Goal: Task Accomplishment & Management: Manage account settings

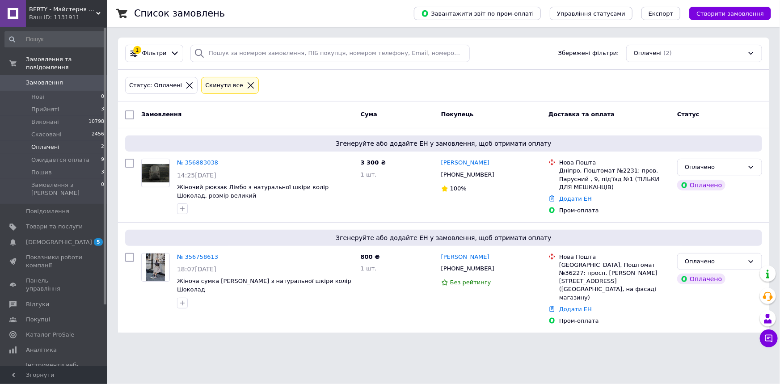
click at [303, 329] on html "BERTY - Майстерня шкіряних виробів Ваш ID: 1131911 Сайт BERTY - Майстерня шкіря…" at bounding box center [390, 171] width 780 height 343
click at [406, 304] on div "800 ₴ 1 шт." at bounding box center [397, 289] width 80 height 80
click at [41, 105] on span "Прийняті" at bounding box center [45, 109] width 28 height 8
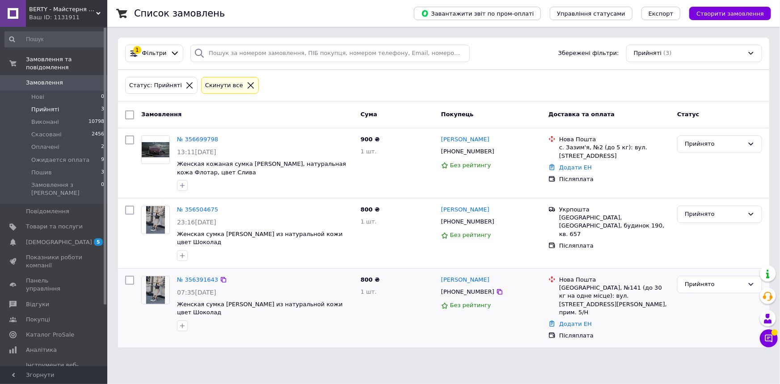
drag, startPoint x: 410, startPoint y: 325, endPoint x: 410, endPoint y: 317, distance: 8.0
click at [410, 325] on div "Список замовлень Завантажити звіт по пром-оплаті Управління статусами Експорт С…" at bounding box center [443, 179] width 673 height 358
click at [42, 143] on span "Оплачені" at bounding box center [45, 147] width 28 height 8
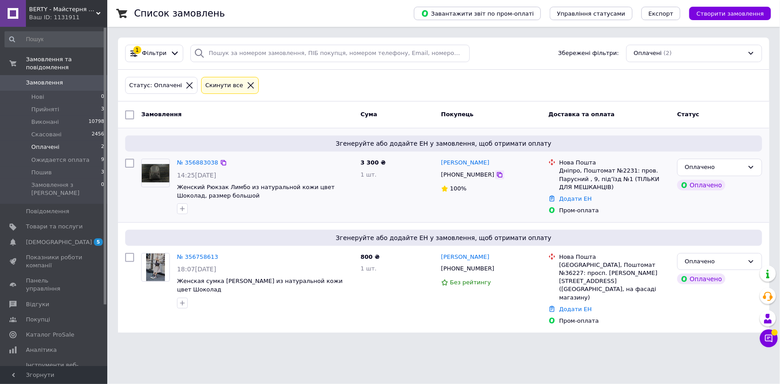
click at [497, 173] on icon at bounding box center [499, 174] width 5 height 5
click at [348, 343] on html "BERTY - Майстерня шкіряних виробів Ваш ID: 1131911 Сайт BERTY - Майстерня шкіря…" at bounding box center [390, 171] width 780 height 343
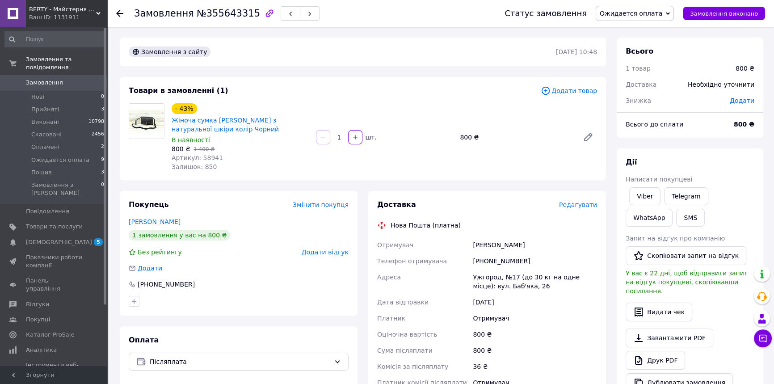
click at [363, 310] on div "Доставка Редагувати Нова Пошта (платна) Отримувач Лебедь Антоніна Телефон отрим…" at bounding box center [487, 338] width 248 height 295
click at [645, 10] on span "Ожидается оплата" at bounding box center [631, 13] width 63 height 7
click at [631, 60] on li "Скасовано" at bounding box center [634, 57] width 77 height 13
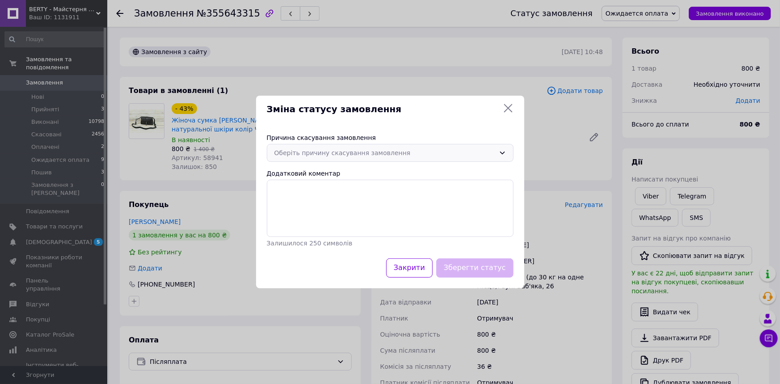
click at [438, 148] on div "Оберіть причину скасування замовлення" at bounding box center [384, 153] width 221 height 10
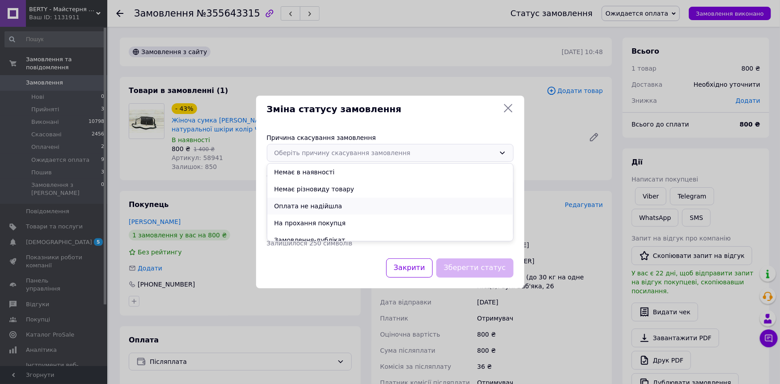
click at [296, 207] on li "Оплата не надійшла" at bounding box center [390, 206] width 246 height 17
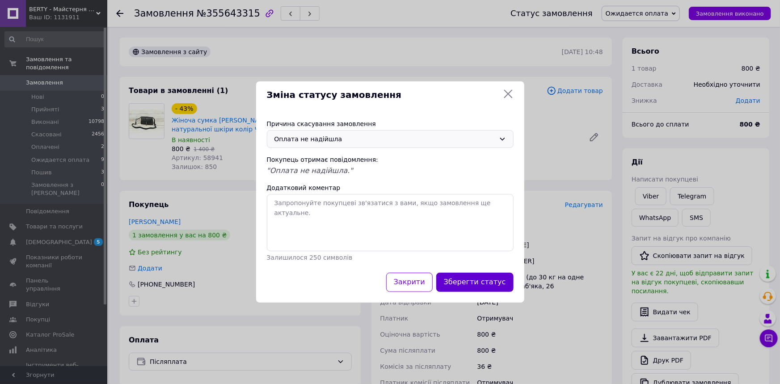
click at [460, 280] on button "Зберегти статус" at bounding box center [474, 282] width 77 height 19
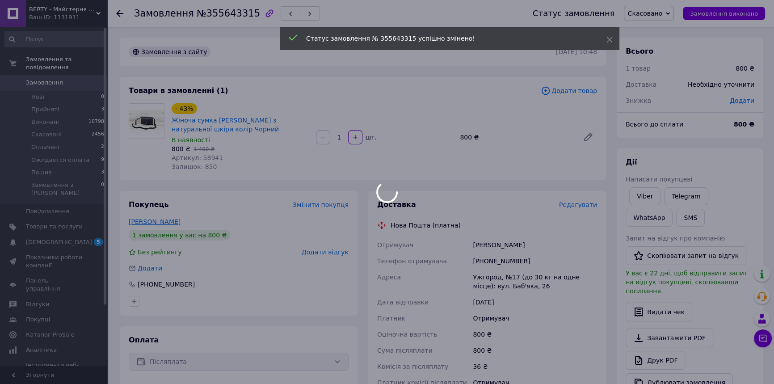
click at [177, 221] on link "Лебедь Антоніна" at bounding box center [155, 221] width 52 height 7
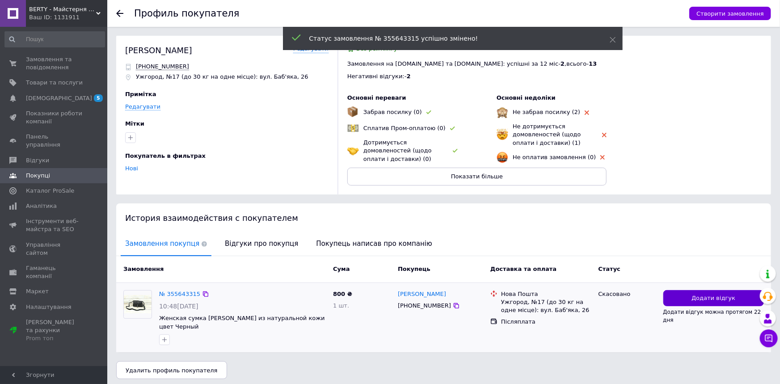
click at [702, 297] on span "Додати відгук" at bounding box center [713, 298] width 44 height 8
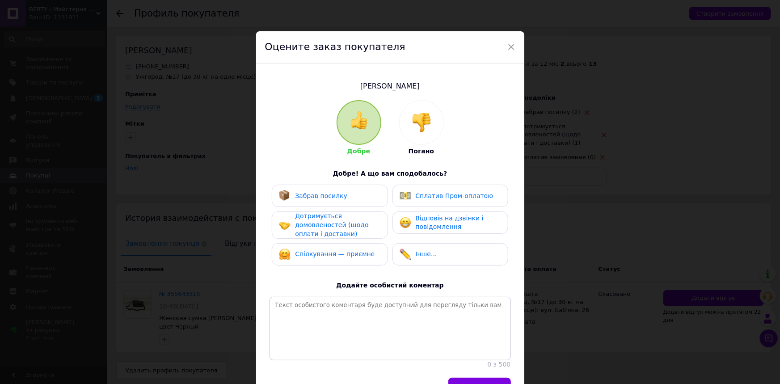
click at [416, 113] on img at bounding box center [422, 123] width 20 height 20
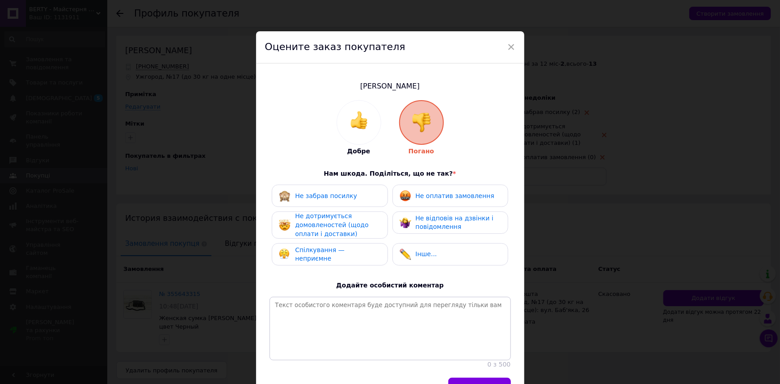
click at [434, 200] on div "Не оплатив замовлення" at bounding box center [447, 196] width 95 height 12
click at [345, 217] on div "Не дотримується домовленостей (щодо оплати і доставки)" at bounding box center [337, 225] width 85 height 26
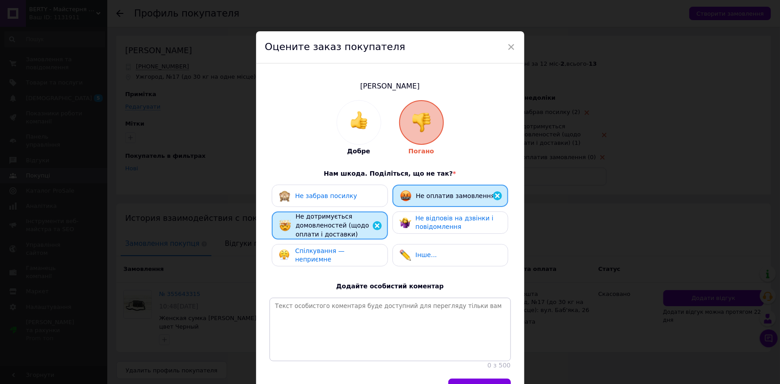
click at [345, 251] on span "Спілкування — неприємне" at bounding box center [320, 255] width 50 height 16
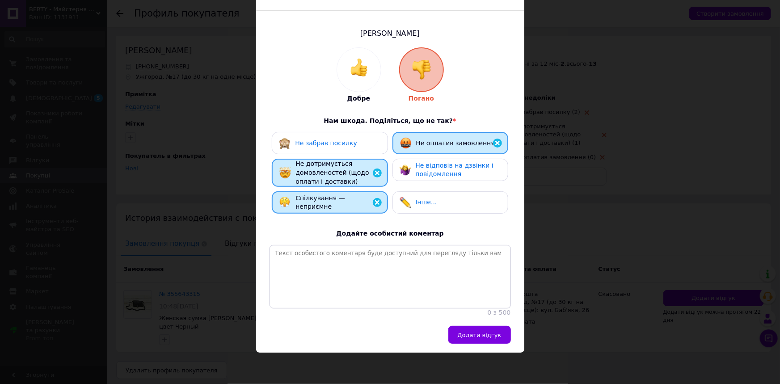
scroll to position [63, 0]
click at [380, 245] on textarea at bounding box center [389, 276] width 241 height 63
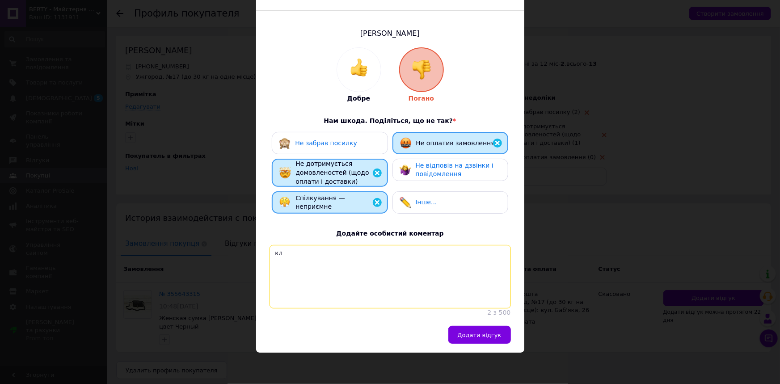
type textarea "к"
type textarea "н"
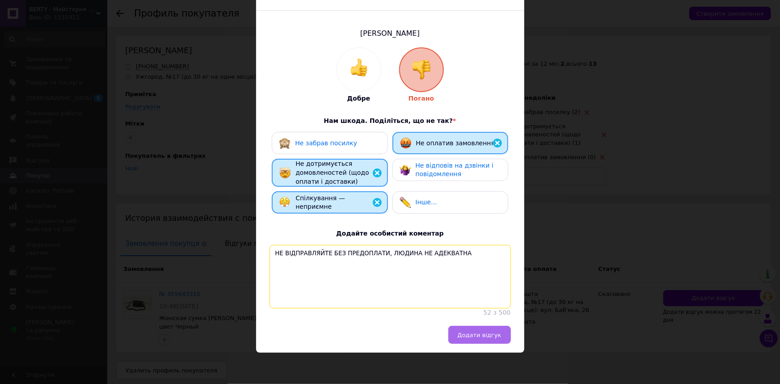
type textarea "НЕ ВІДПРАВЛЯЙТЕ БЕЗ ПРЕДОПЛАТИ, ЛЮДИНА НЕ АДЕКВАТНА"
click at [485, 336] on span "Додати відгук" at bounding box center [480, 335] width 44 height 7
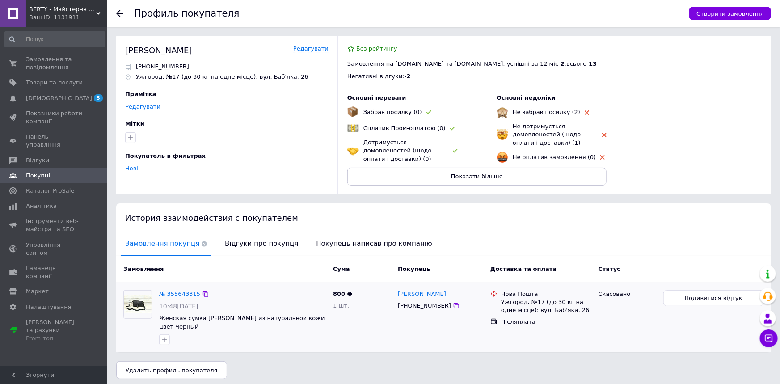
click at [379, 344] on div "№ 355643315 10:48, 04.08.2025 Женская сумка Милана из натуральной кожи цвет Чер…" at bounding box center [443, 318] width 655 height 70
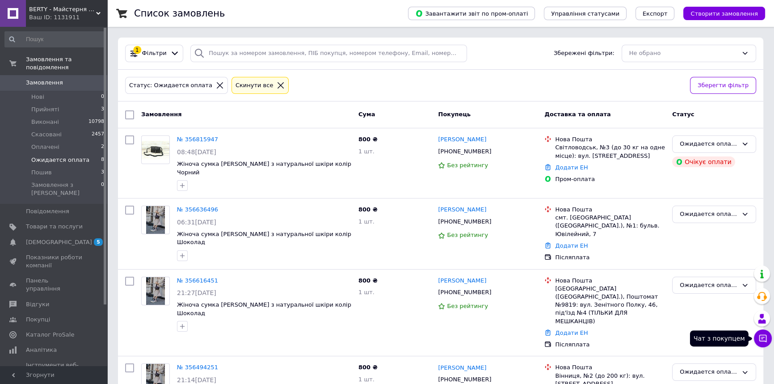
click at [767, 340] on icon at bounding box center [762, 338] width 9 height 9
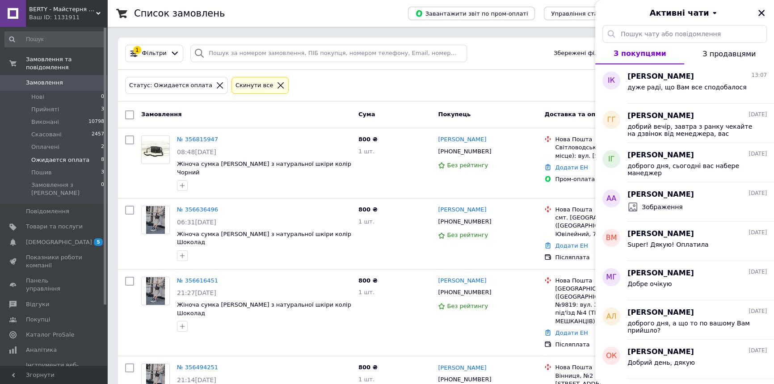
click at [758, 13] on icon "Закрити" at bounding box center [762, 13] width 8 height 8
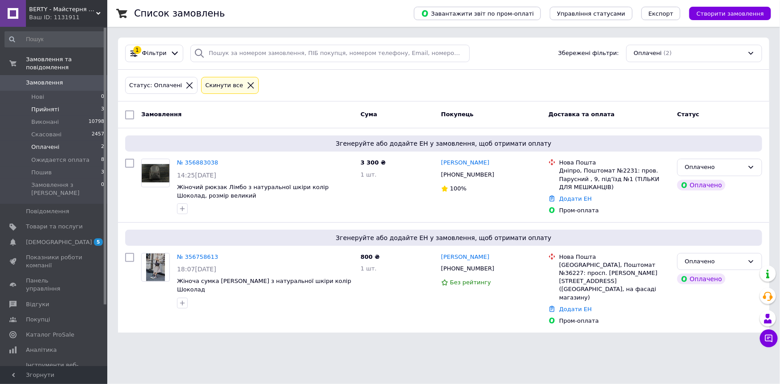
click at [41, 105] on span "Прийняті" at bounding box center [45, 109] width 28 height 8
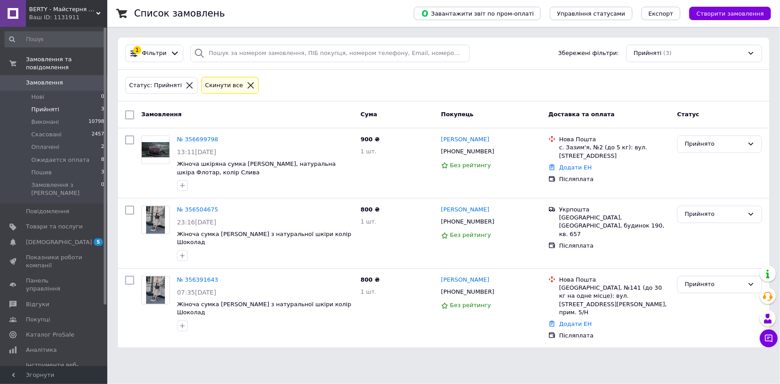
click at [290, 338] on html "BERTY - Майстерня шкіряних виробів Ваш ID: 1131911 Сайт BERTY - Майстерня шкіря…" at bounding box center [390, 179] width 780 height 358
click at [40, 143] on span "Оплачені" at bounding box center [45, 147] width 28 height 8
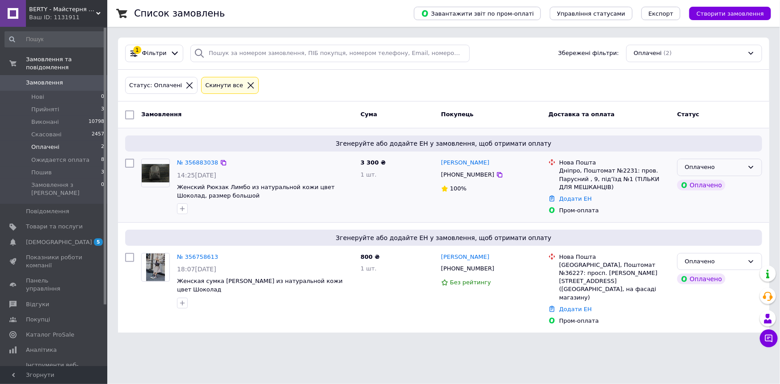
click at [720, 163] on div "Оплачено" at bounding box center [714, 167] width 59 height 9
click at [707, 243] on li "Пошив" at bounding box center [720, 244] width 84 height 17
click at [40, 105] on span "Прийняті" at bounding box center [45, 109] width 28 height 8
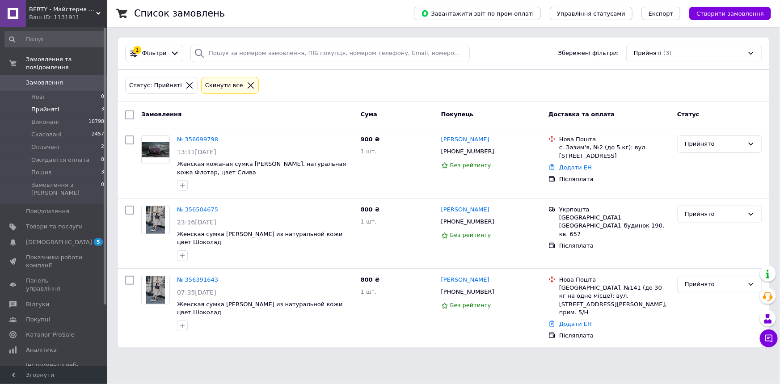
click at [406, 352] on html "BERTY - Майстерня шкіряних виробів Ваш ID: 1131911 Сайт BERTY - Майстерня шкіря…" at bounding box center [390, 179] width 780 height 358
click at [306, 358] on html "BERTY - Майстерня шкіряних виробів Ваш ID: 1131911 Сайт BERTY - Майстерня шкіря…" at bounding box center [390, 179] width 780 height 358
click at [384, 333] on div "Список замовлень Завантажити звіт по пром-оплаті Управління статусами Експорт С…" at bounding box center [443, 179] width 673 height 358
click at [414, 7] on button "Завантажити звіт по пром-оплаті" at bounding box center [477, 13] width 127 height 13
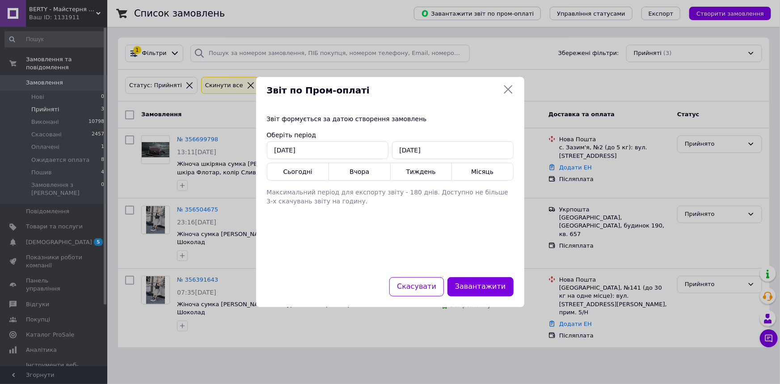
click at [509, 88] on icon at bounding box center [508, 89] width 8 height 8
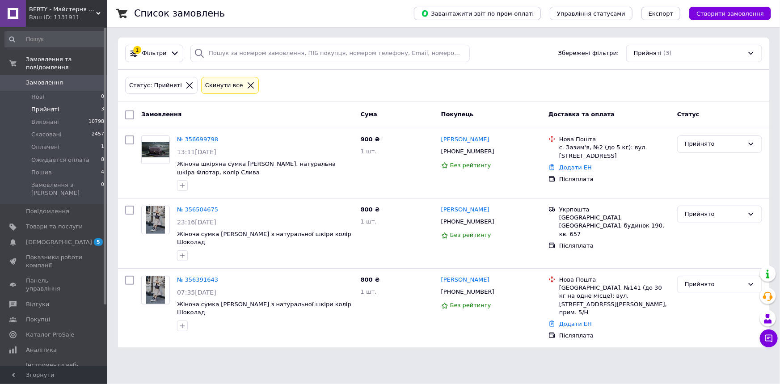
click at [397, 358] on html "BERTY - Майстерня шкіряних виробів Ваш ID: 1131911 Сайт BERTY - Майстерня шкіря…" at bounding box center [390, 179] width 780 height 358
click at [397, 336] on html "BERTY - Майстерня шкіряних виробів Ваш ID: 1131911 Сайт BERTY - Майстерня шкіря…" at bounding box center [390, 179] width 780 height 358
click at [579, 330] on div "Список замовлень Завантажити звіт по пром-оплаті Управління статусами Експорт С…" at bounding box center [443, 179] width 673 height 358
click at [358, 350] on html "BERTY - Майстерня шкіряних виробів Ваш ID: 1131911 Сайт BERTY - Майстерня шкіря…" at bounding box center [390, 179] width 780 height 358
click at [344, 328] on div "Список замовлень Завантажити звіт по пром-оплаті Управління статусами Експорт С…" at bounding box center [443, 179] width 673 height 358
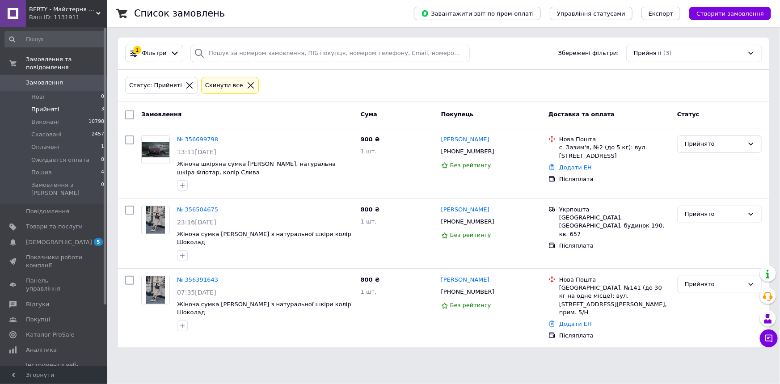
click at [366, 332] on div "Список замовлень Завантажити звіт по пром-оплаті Управління статусами Експорт С…" at bounding box center [443, 179] width 673 height 358
click at [530, 355] on html "BERTY - Майстерня шкіряних виробів Ваш ID: 1131911 Сайт BERTY - Майстерня шкіря…" at bounding box center [390, 179] width 780 height 358
click at [400, 322] on div "Список замовлень Завантажити звіт по пром-оплаті Управління статусами Експорт С…" at bounding box center [443, 179] width 673 height 358
click at [392, 343] on html "BERTY - Майстерня шкіряних виробів Ваш ID: 1131911 Сайт BERTY - Майстерня шкіря…" at bounding box center [390, 179] width 780 height 358
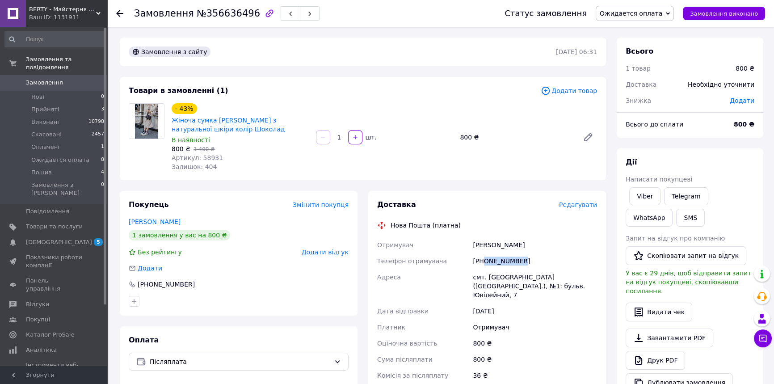
drag, startPoint x: 483, startPoint y: 259, endPoint x: 538, endPoint y: 260, distance: 55.0
click at [542, 260] on div "[PHONE_NUMBER]" at bounding box center [535, 261] width 128 height 16
copy div "0962780406"
click at [363, 310] on div "Доставка Редагувати Нова Пошта (платна) Отримувач Поповська Валентина Телефон о…" at bounding box center [487, 343] width 248 height 304
drag, startPoint x: 477, startPoint y: 242, endPoint x: 537, endPoint y: 243, distance: 59.4
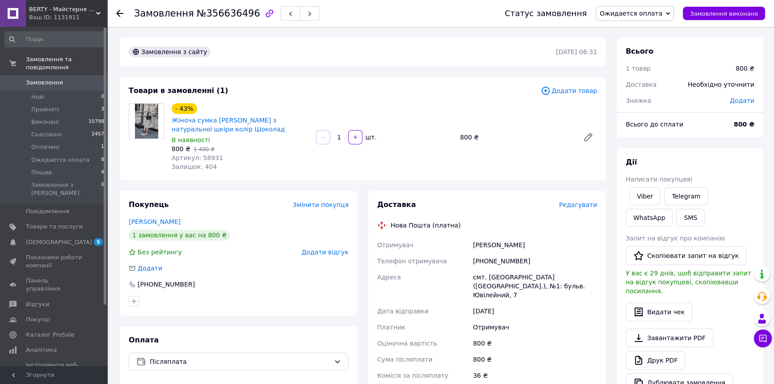
click at [537, 243] on div "Отримувач Поповська Валентина Телефон отримувача +380962780406 Адреса смт. Ямпі…" at bounding box center [486, 318] width 223 height 163
copy div "Отримувач Поповська Валентина"
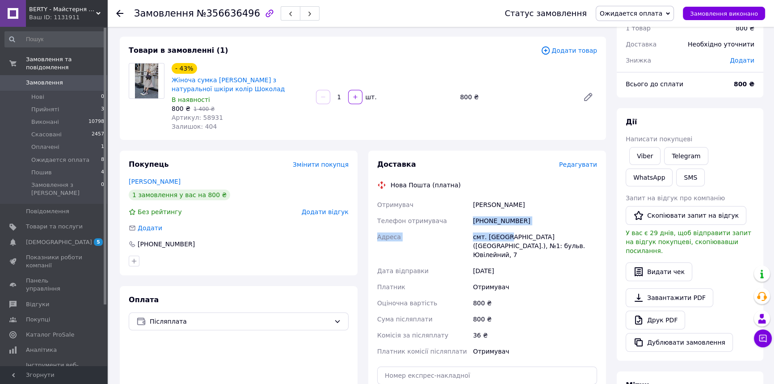
drag, startPoint x: 505, startPoint y: 236, endPoint x: 456, endPoint y: 227, distance: 49.4
click at [456, 227] on div "Отримувач Поповська Валентина Телефон отримувача +380962780406 Адреса смт. Ямпі…" at bounding box center [486, 278] width 223 height 163
drag, startPoint x: 544, startPoint y: 213, endPoint x: 535, endPoint y: 217, distance: 10.0
click at [543, 213] on div "[PHONE_NUMBER]" at bounding box center [535, 221] width 128 height 16
click at [457, 229] on div "Адреса" at bounding box center [423, 246] width 96 height 34
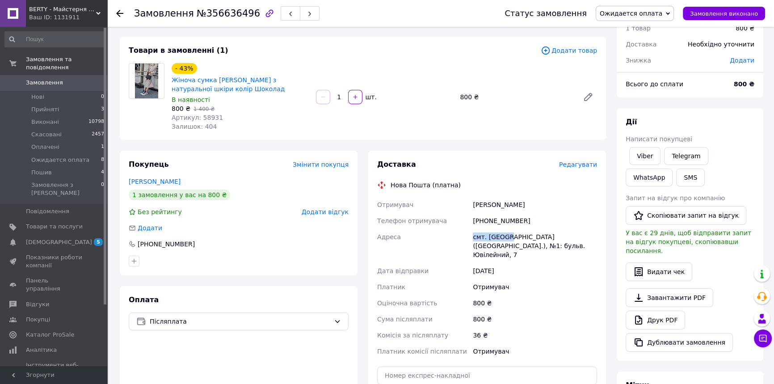
drag, startPoint x: 504, startPoint y: 235, endPoint x: 494, endPoint y: 240, distance: 11.2
click at [462, 233] on div "Отримувач Поповська Валентина Телефон отримувача +380962780406 Адреса смт. Ямпі…" at bounding box center [486, 278] width 223 height 163
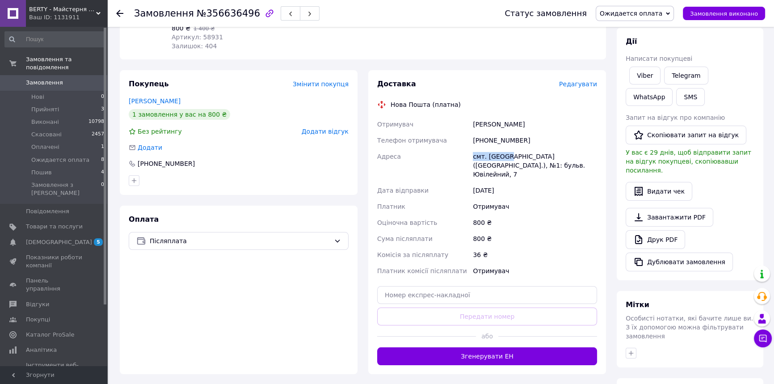
scroll to position [122, 0]
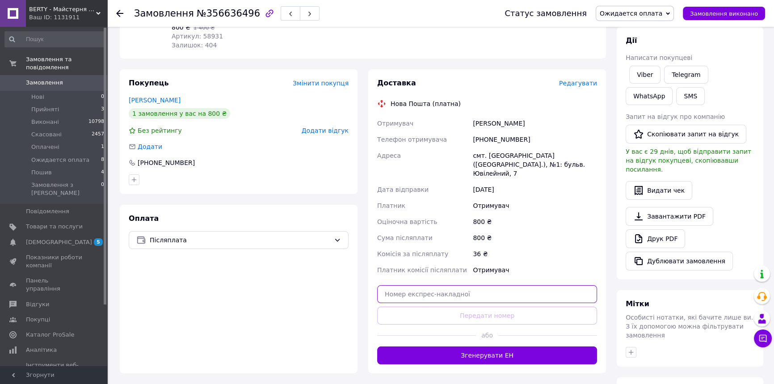
click at [432, 286] on input "text" at bounding box center [487, 294] width 220 height 18
paste input "20451225328239"
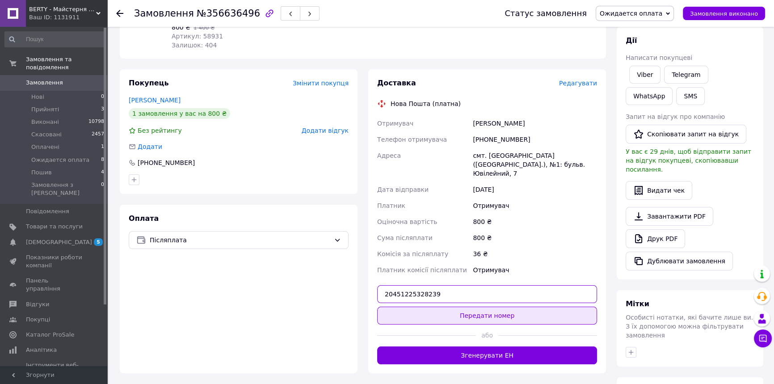
type input "20451225328239"
click at [438, 307] on button "Передати номер" at bounding box center [487, 316] width 220 height 18
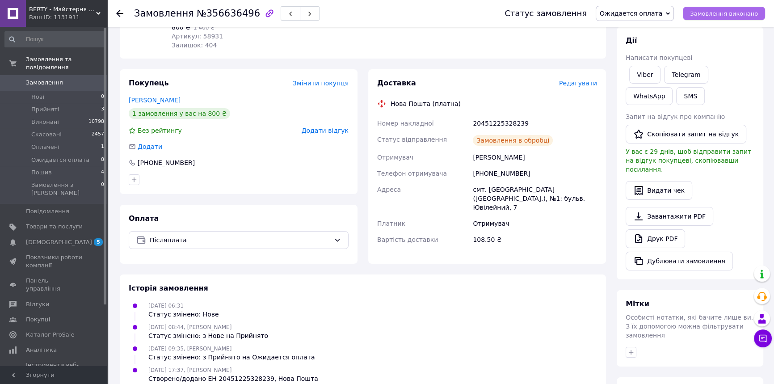
click at [715, 8] on button "Замовлення виконано" at bounding box center [724, 13] width 82 height 13
